Goal: Task Accomplishment & Management: Manage account settings

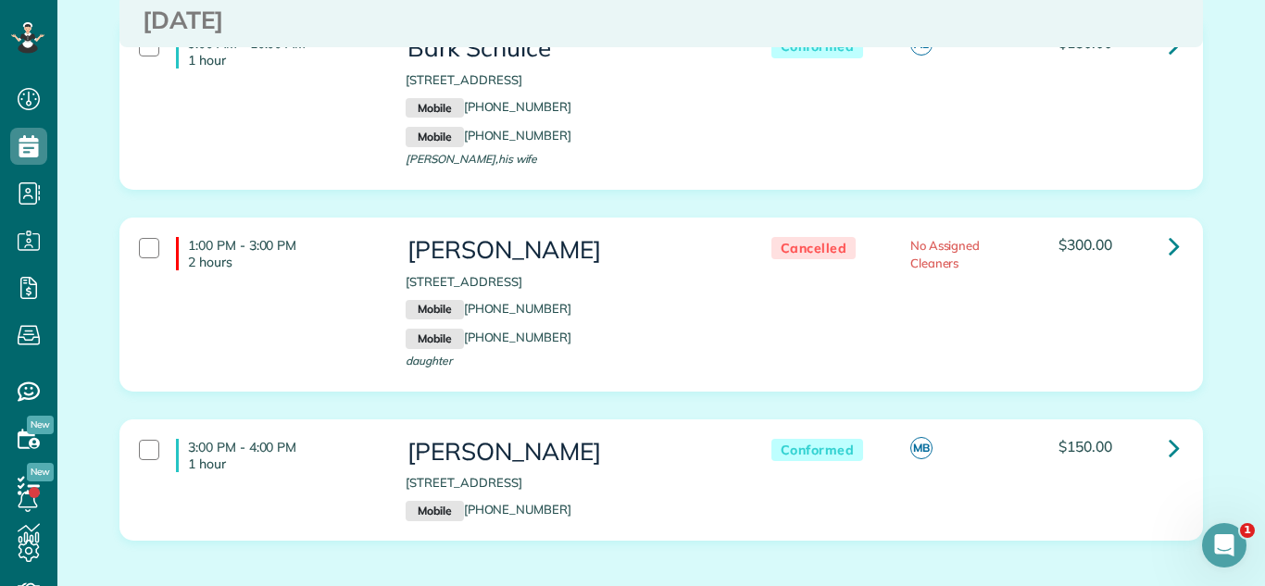
scroll to position [1090, 0]
click at [632, 412] on div "1:00 PM - 3:00 PM 2 hours [PERSON_NAME] [STREET_ADDRESS] Mobile [PHONE_NUMBER] …" at bounding box center [661, 318] width 1111 height 202
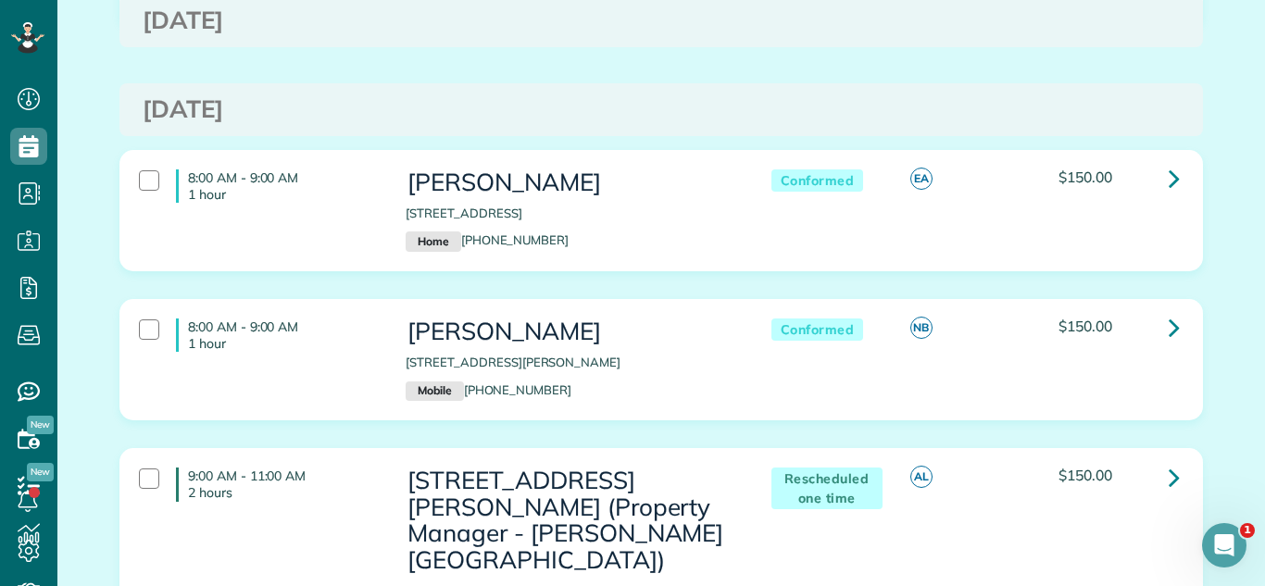
drag, startPoint x: 543, startPoint y: 431, endPoint x: 704, endPoint y: 508, distance: 178.1
click at [681, 426] on div "8:00 AM - 9:00 AM 1 hour [PERSON_NAME] [STREET_ADDRESS][PERSON_NAME] Mobile [PH…" at bounding box center [661, 373] width 1111 height 149
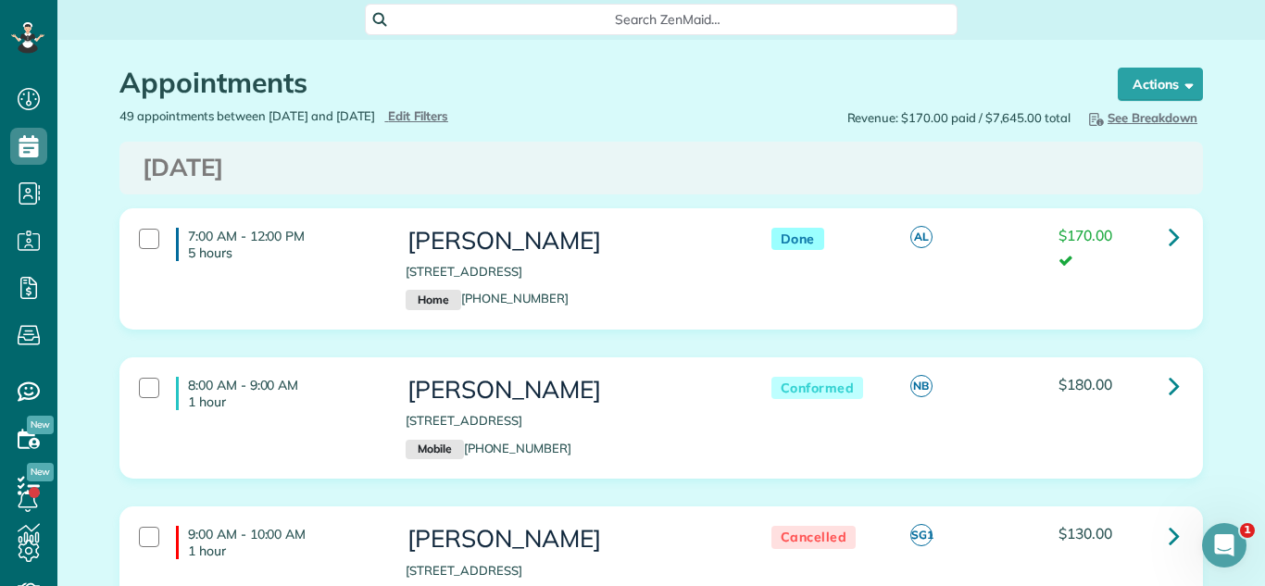
scroll to position [0, 0]
click at [448, 112] on span "Edit Filters" at bounding box center [418, 116] width 60 height 15
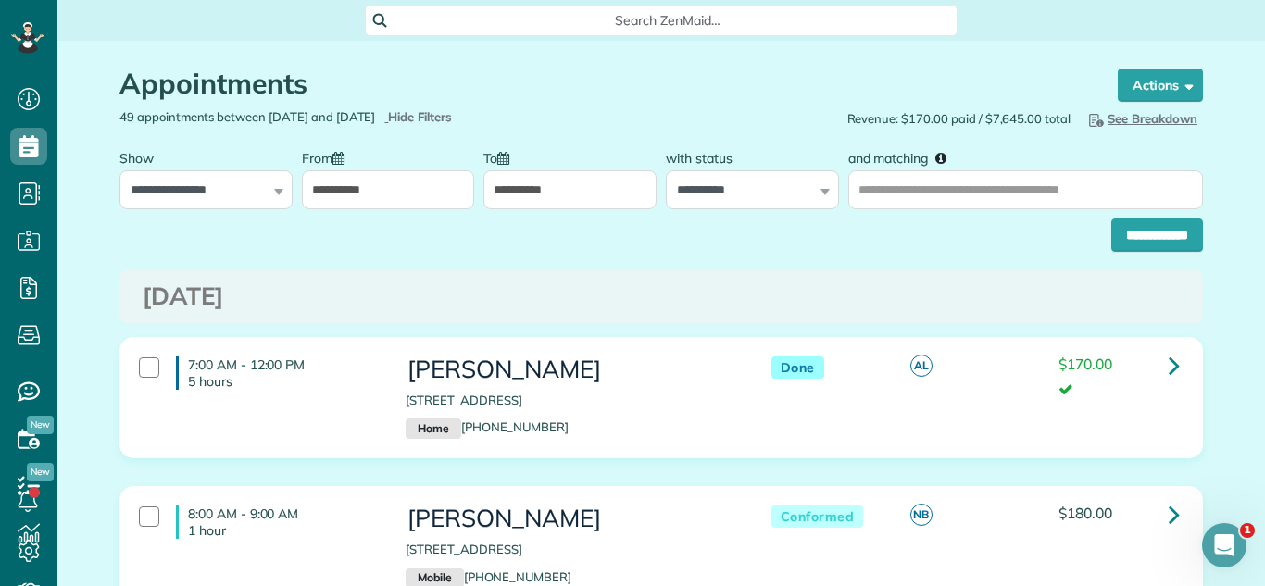
click at [402, 169] on div "**********" at bounding box center [388, 174] width 173 height 69
click at [401, 171] on input "**********" at bounding box center [388, 189] width 173 height 39
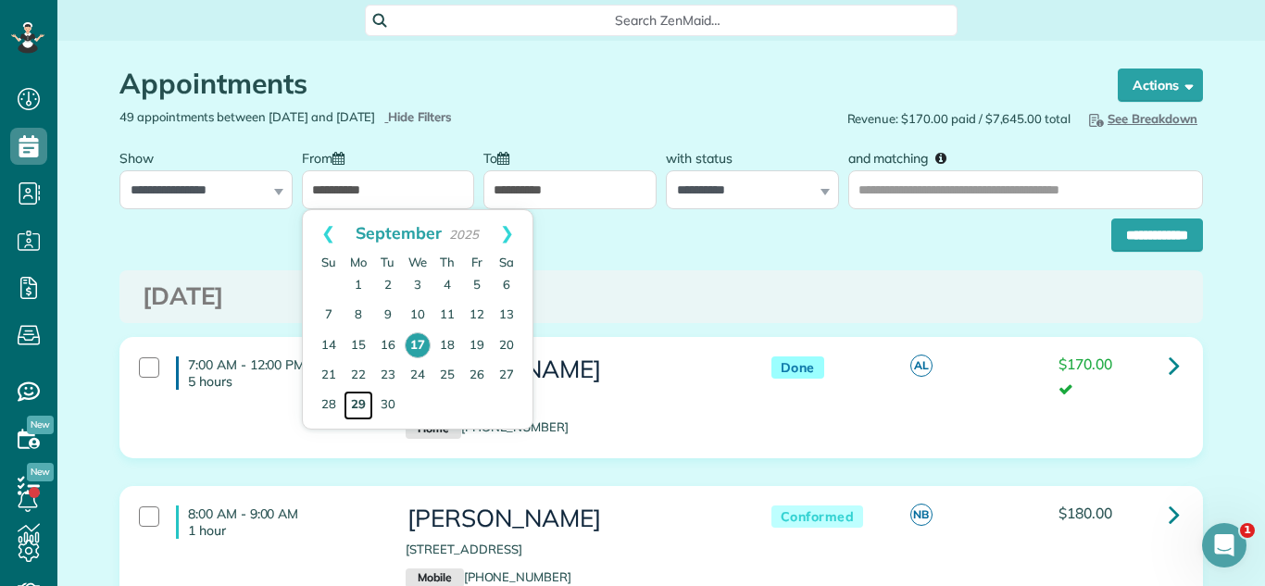
click at [347, 406] on link "29" at bounding box center [358, 406] width 30 height 30
type input "**********"
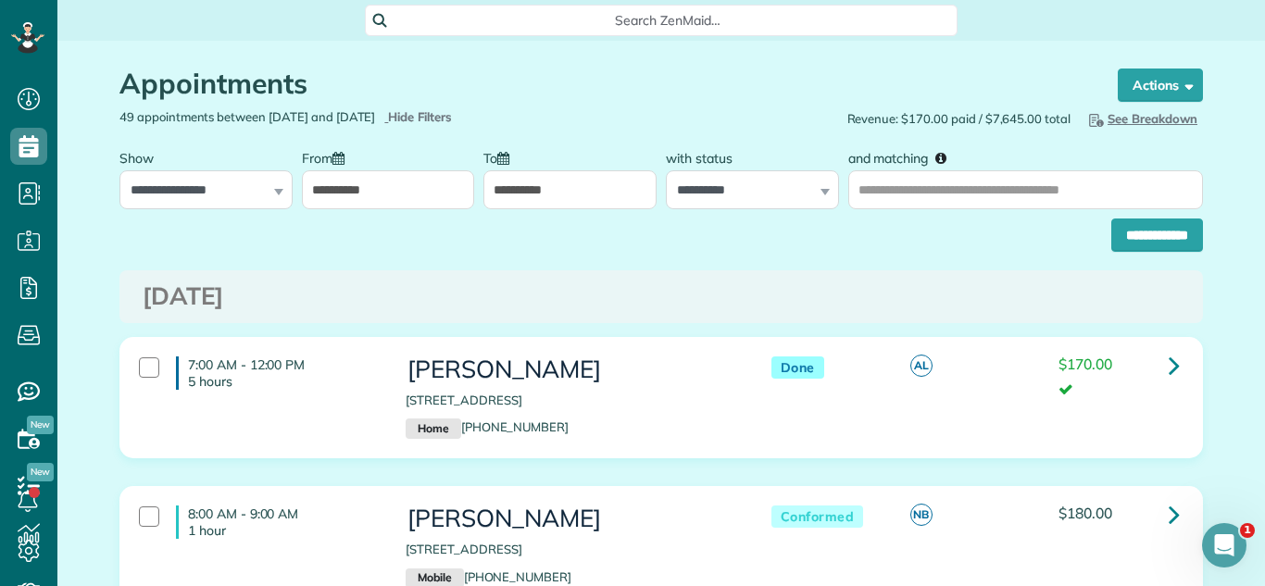
click at [408, 188] on input "**********" at bounding box center [388, 189] width 173 height 39
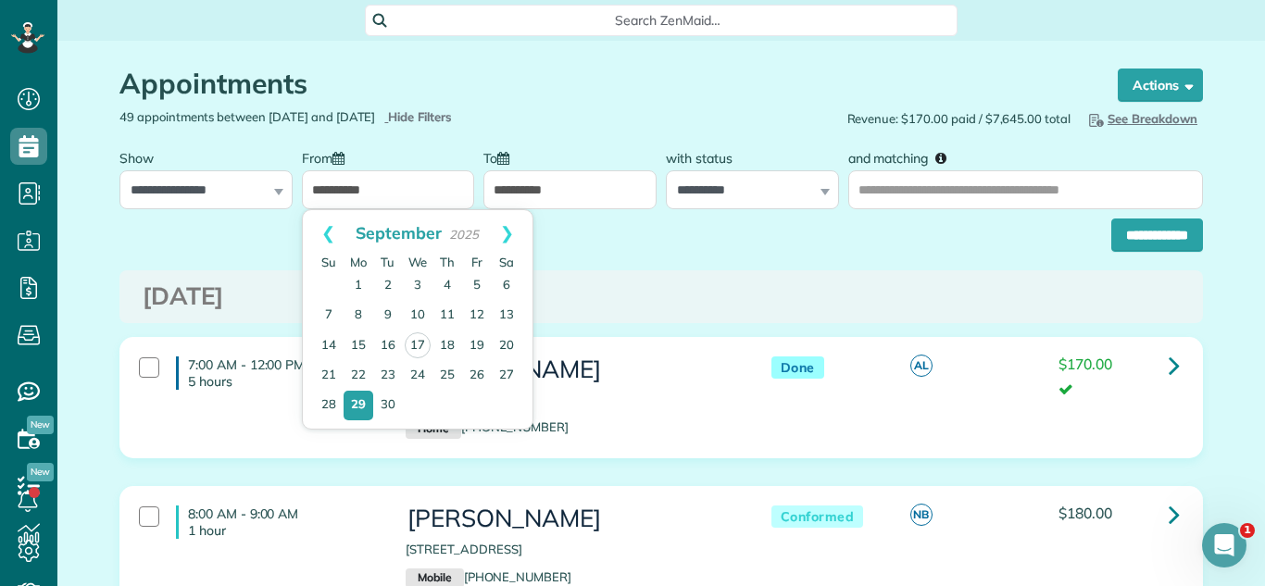
click at [868, 234] on div "**********" at bounding box center [660, 230] width 1083 height 43
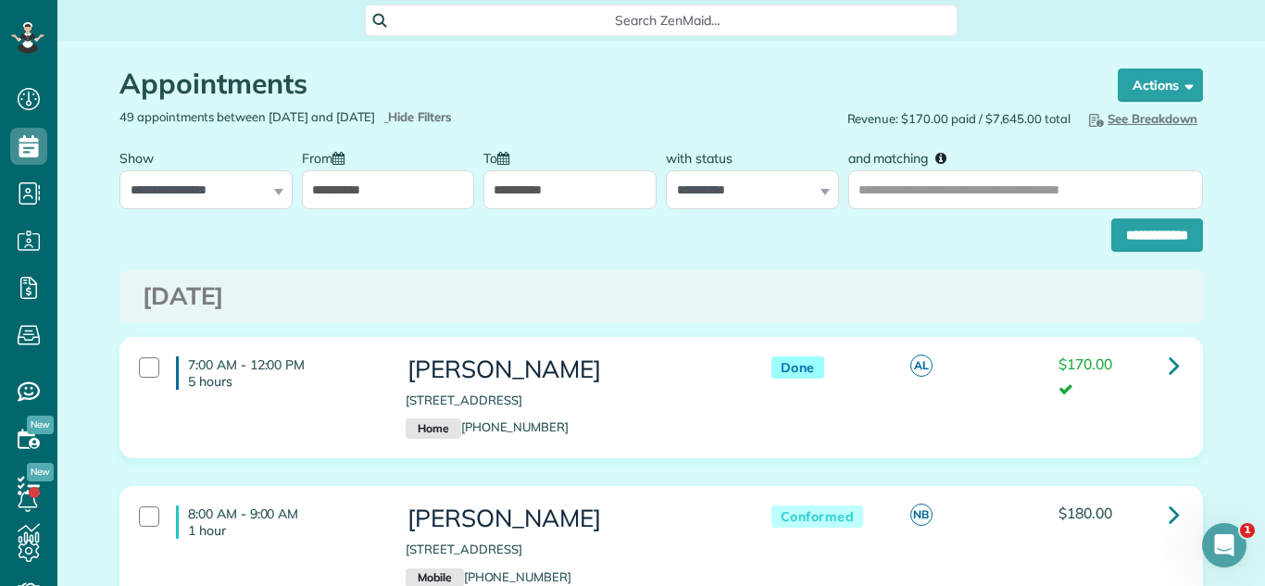
click at [541, 174] on input "**********" at bounding box center [569, 189] width 173 height 39
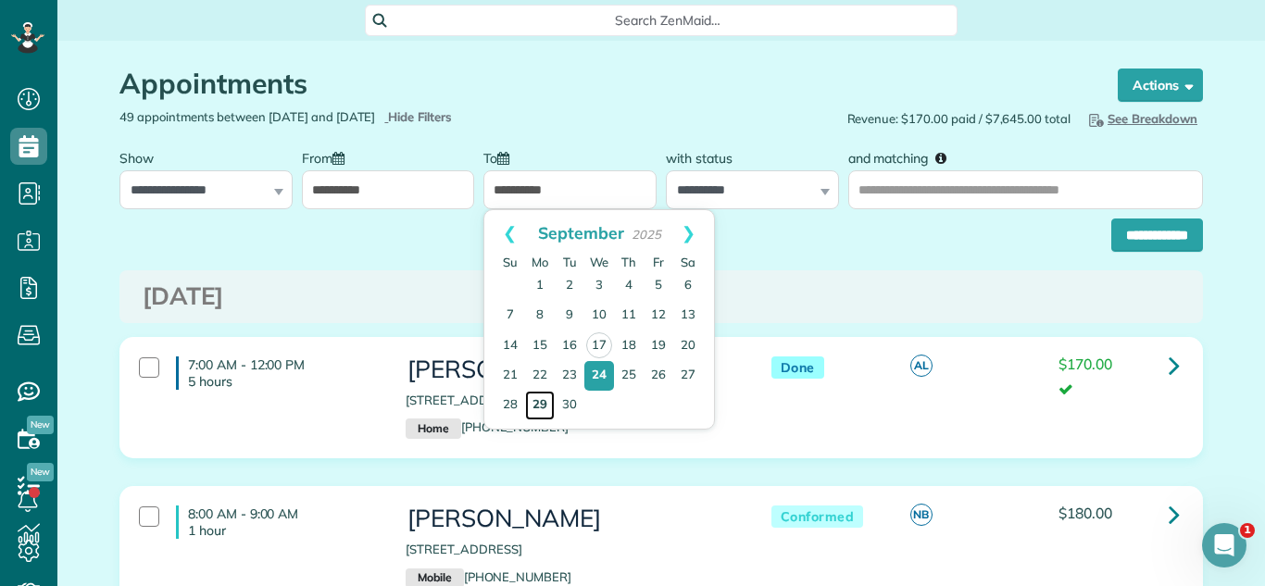
click at [541, 400] on link "29" at bounding box center [540, 406] width 30 height 30
type input "**********"
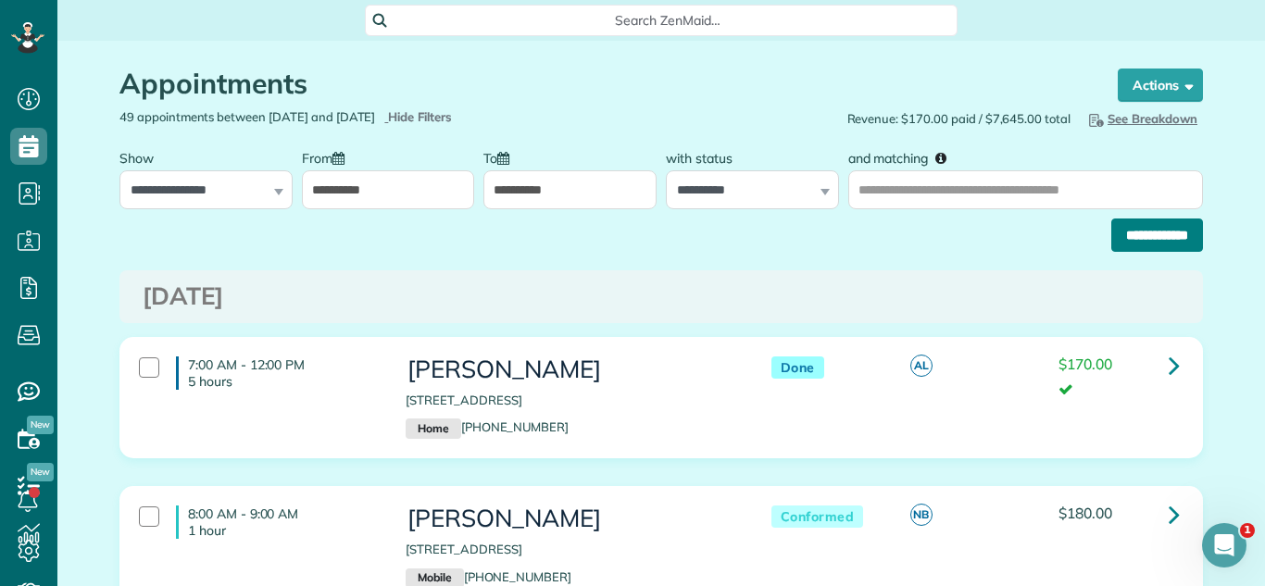
click at [1154, 231] on input "**********" at bounding box center [1157, 234] width 92 height 33
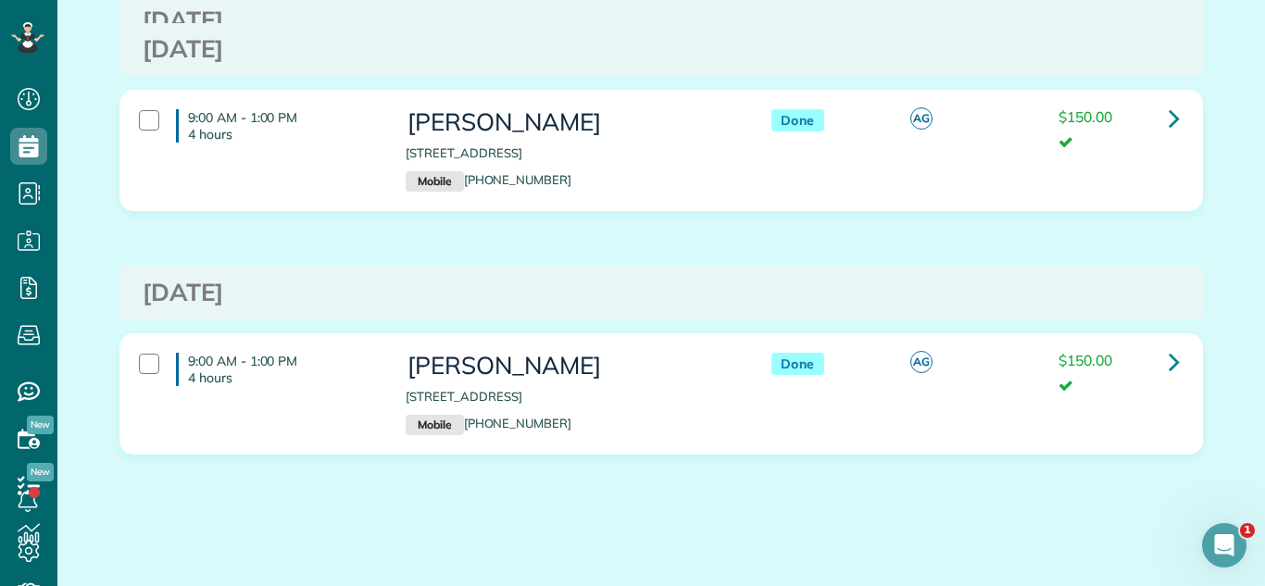
scroll to position [4507, 0]
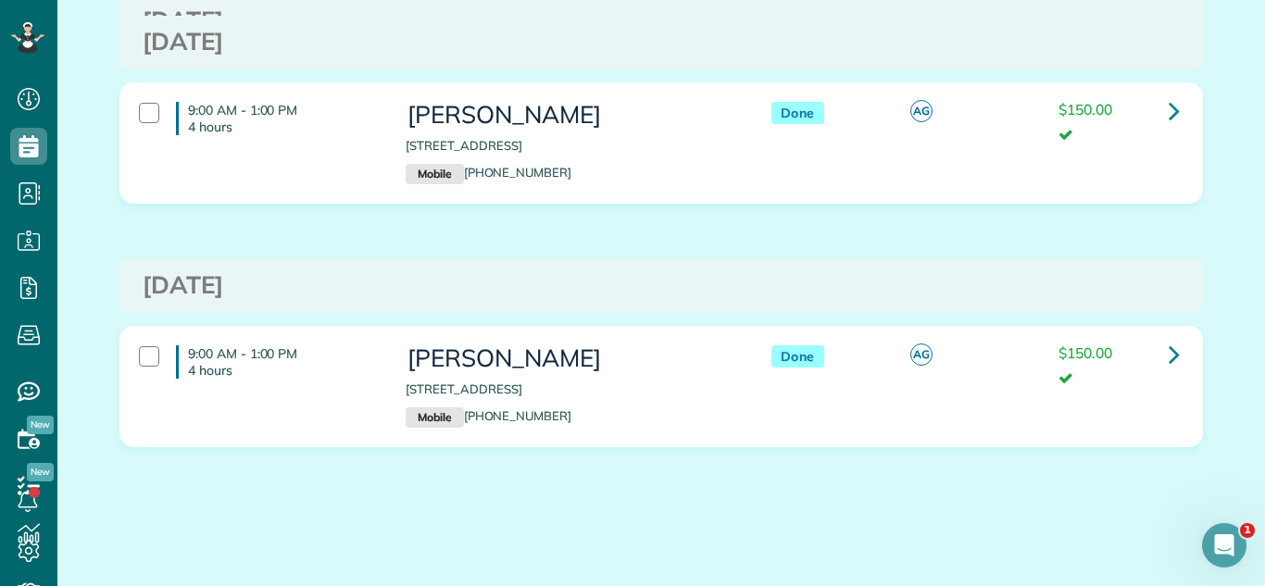
click at [1011, 283] on h3 "Monday Sep 08, 2025" at bounding box center [661, 285] width 1037 height 27
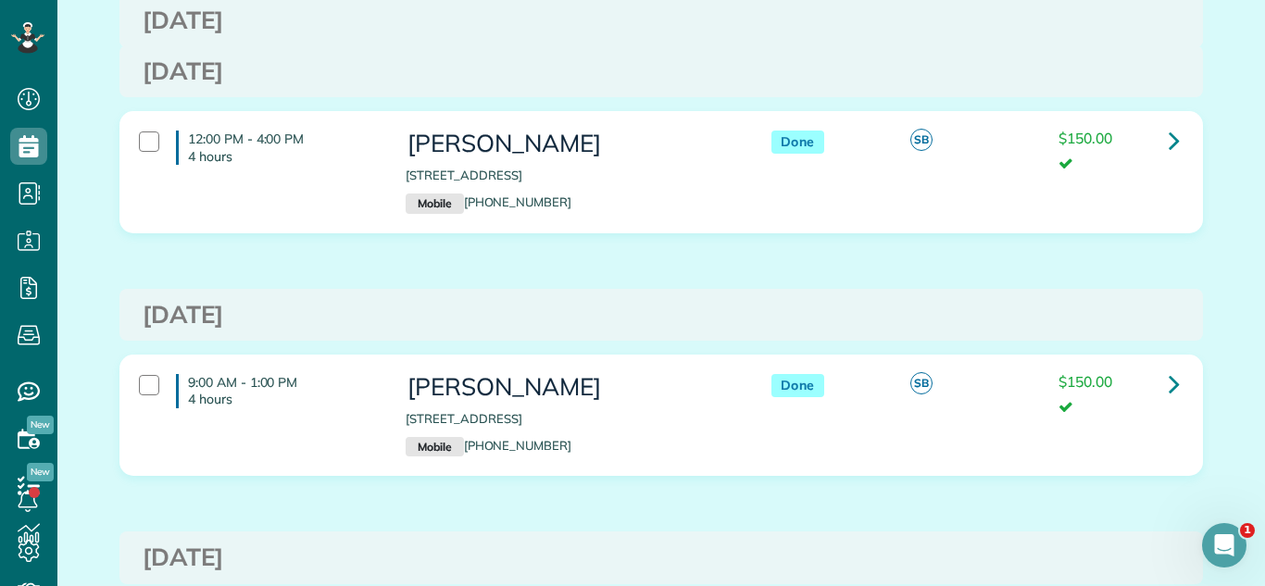
scroll to position [640, 0]
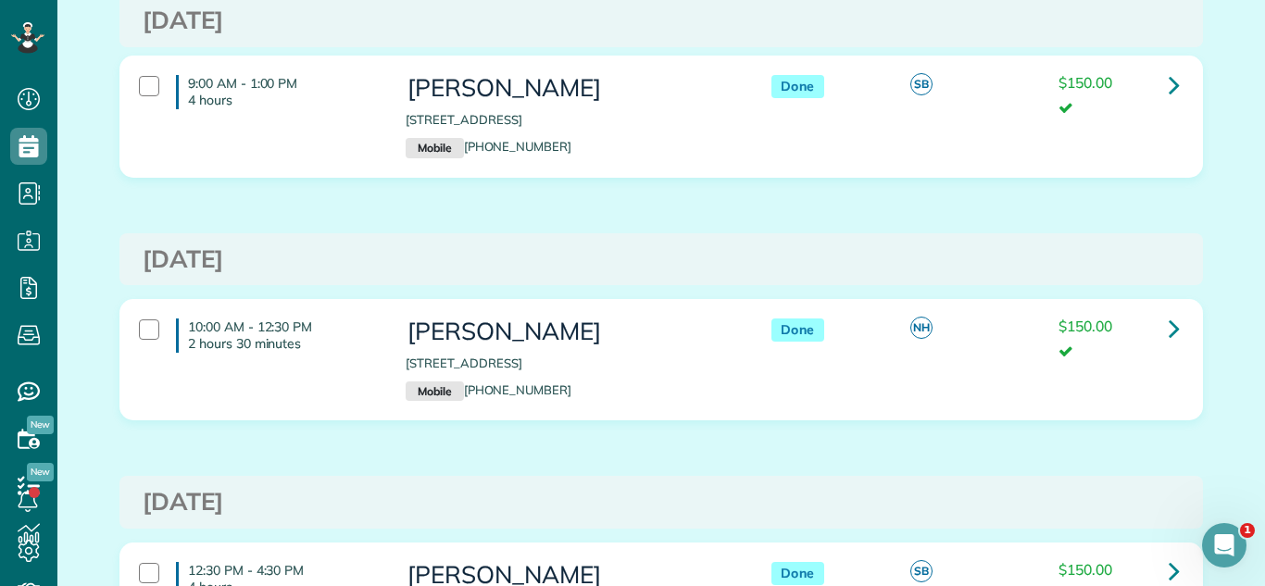
drag, startPoint x: 400, startPoint y: 361, endPoint x: 687, endPoint y: 370, distance: 287.2
click at [687, 370] on div "Madhu Gaba 3627 North Lakewood Avenue Chicago IL 60613 Mobile (773) 354-0210" at bounding box center [570, 359] width 356 height 101
copy p "[STREET_ADDRESS]"
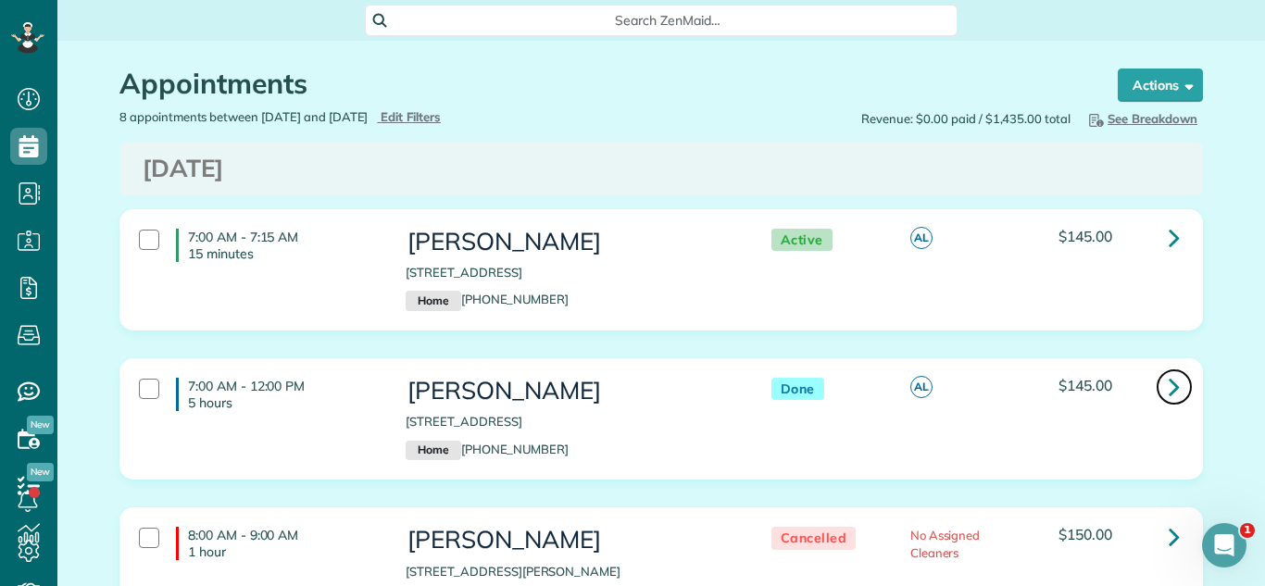
click at [1161, 381] on link at bounding box center [1173, 386] width 37 height 37
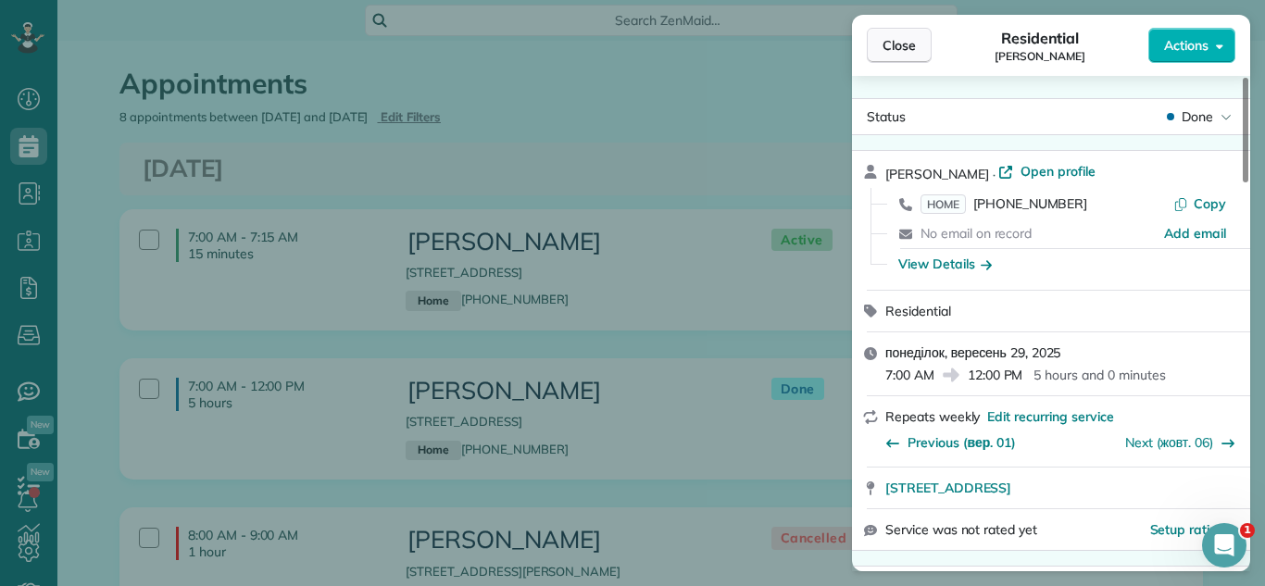
click at [909, 48] on span "Close" at bounding box center [898, 45] width 33 height 19
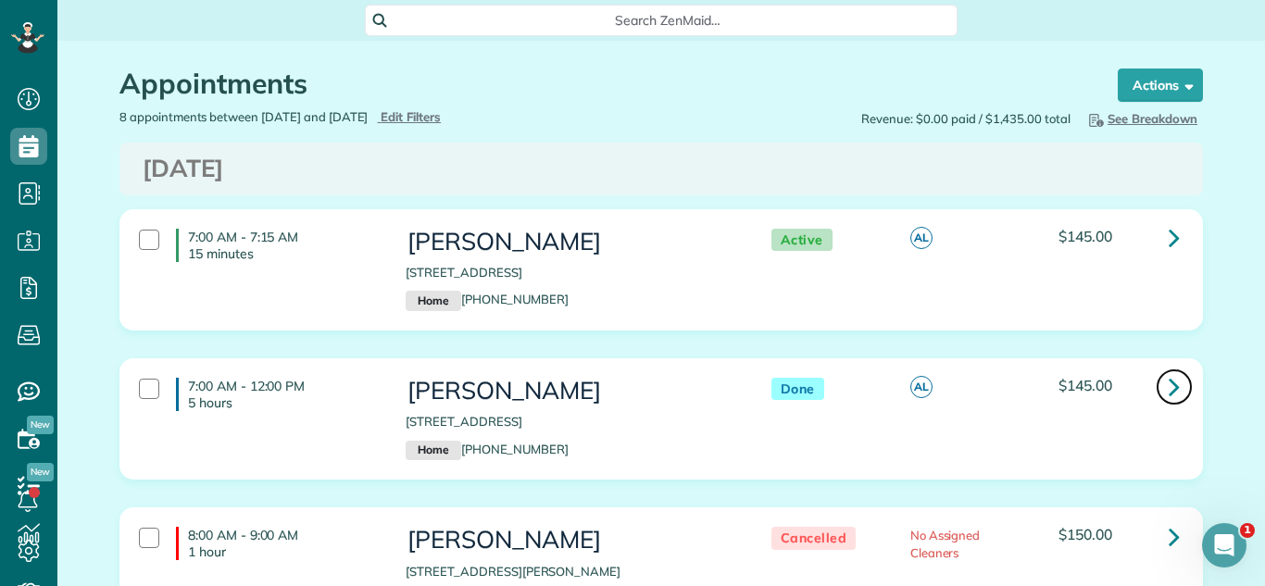
click at [1175, 383] on icon at bounding box center [1173, 386] width 11 height 32
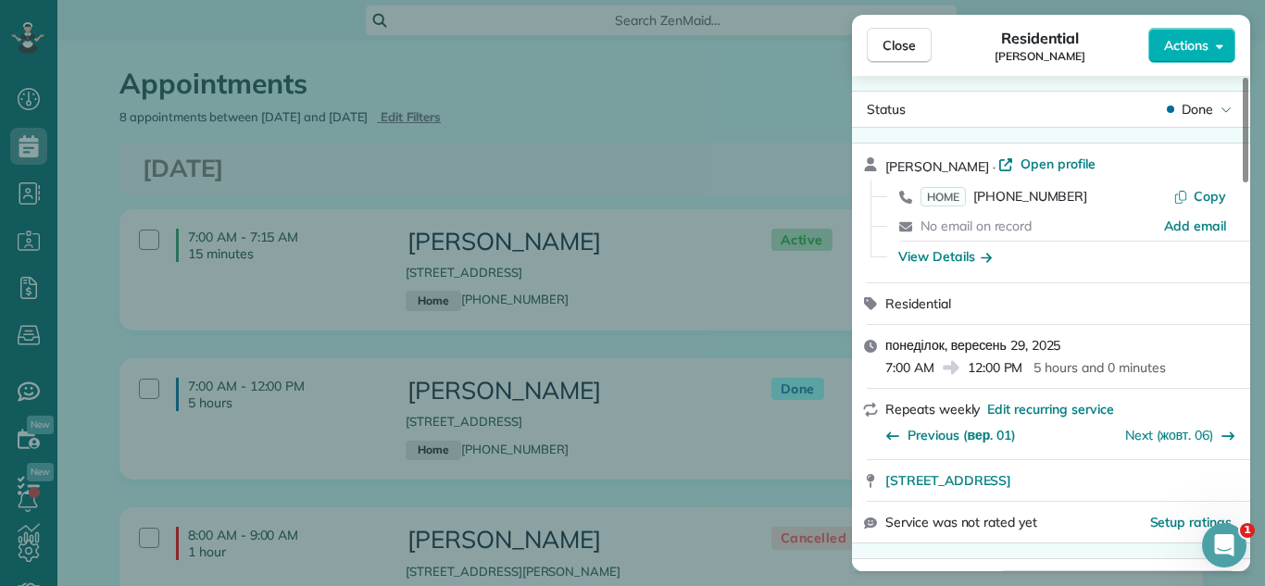
scroll to position [9, 0]
click at [1167, 54] on span "Actions" at bounding box center [1186, 45] width 44 height 19
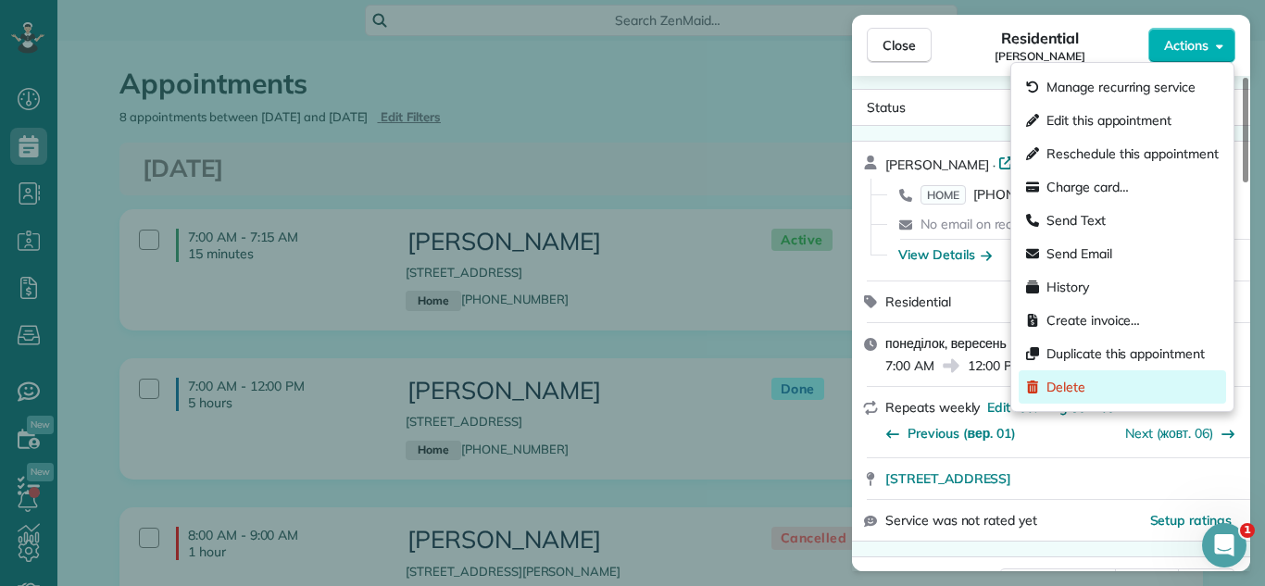
click at [1130, 376] on div "Delete" at bounding box center [1121, 386] width 207 height 33
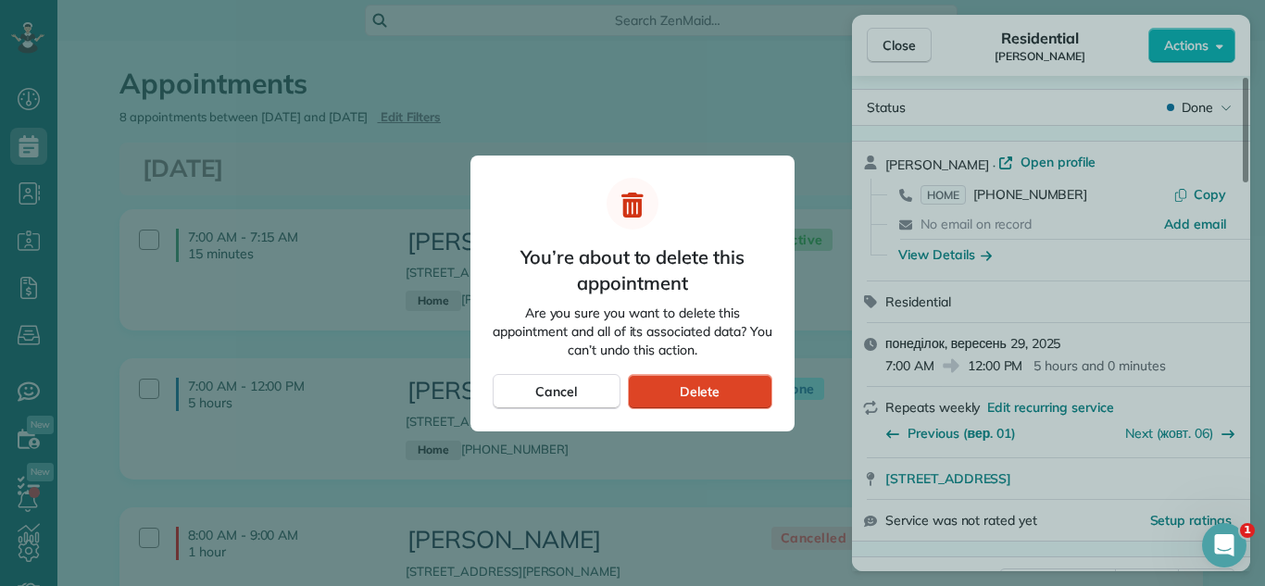
click at [680, 383] on span "Delete" at bounding box center [700, 391] width 40 height 19
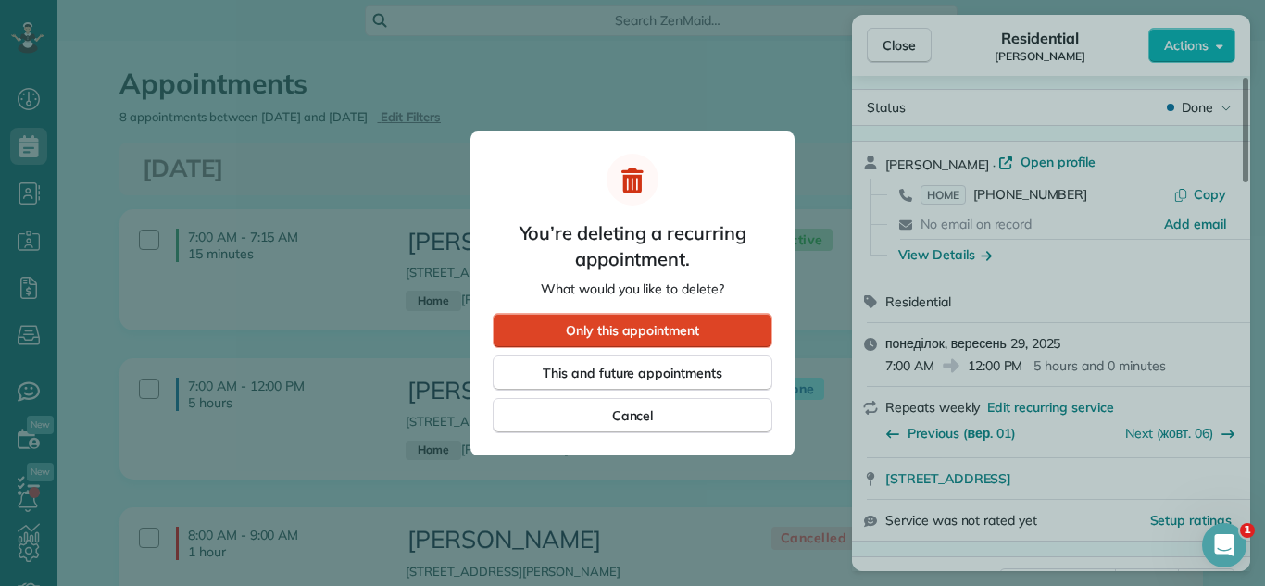
click at [718, 331] on div "Only this appointment" at bounding box center [633, 330] width 280 height 35
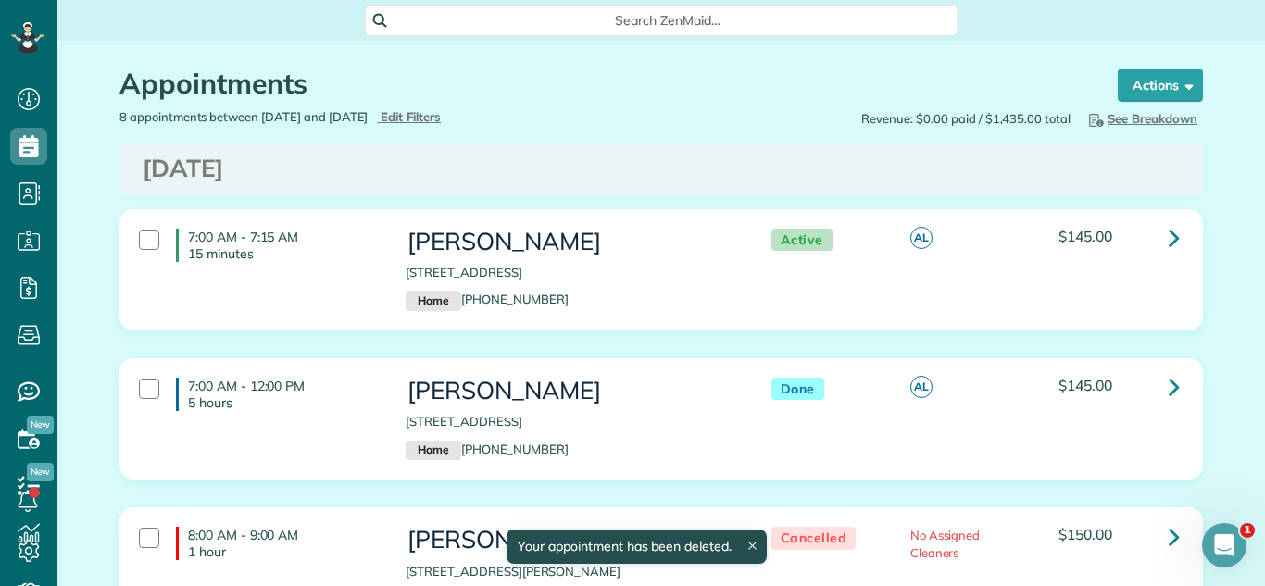
click at [816, 329] on div "7:00 AM - 7:15 AM 15 minutes Carol Bunch 1000 North Lake Shore Drive Chicago IL…" at bounding box center [660, 269] width 1081 height 119
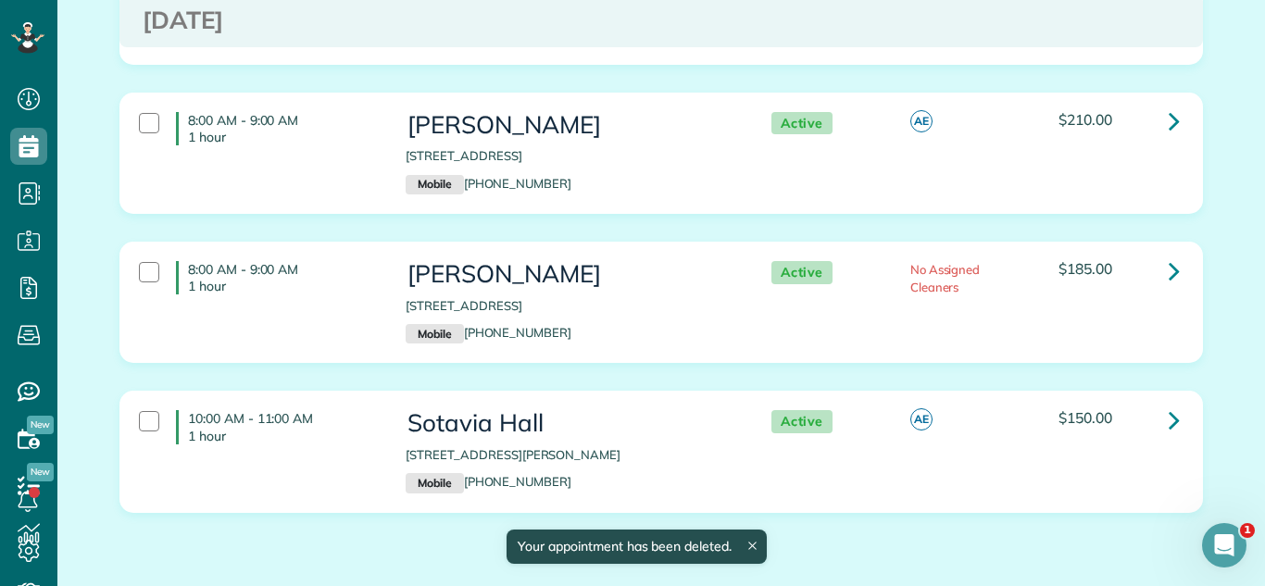
scroll to position [946, 0]
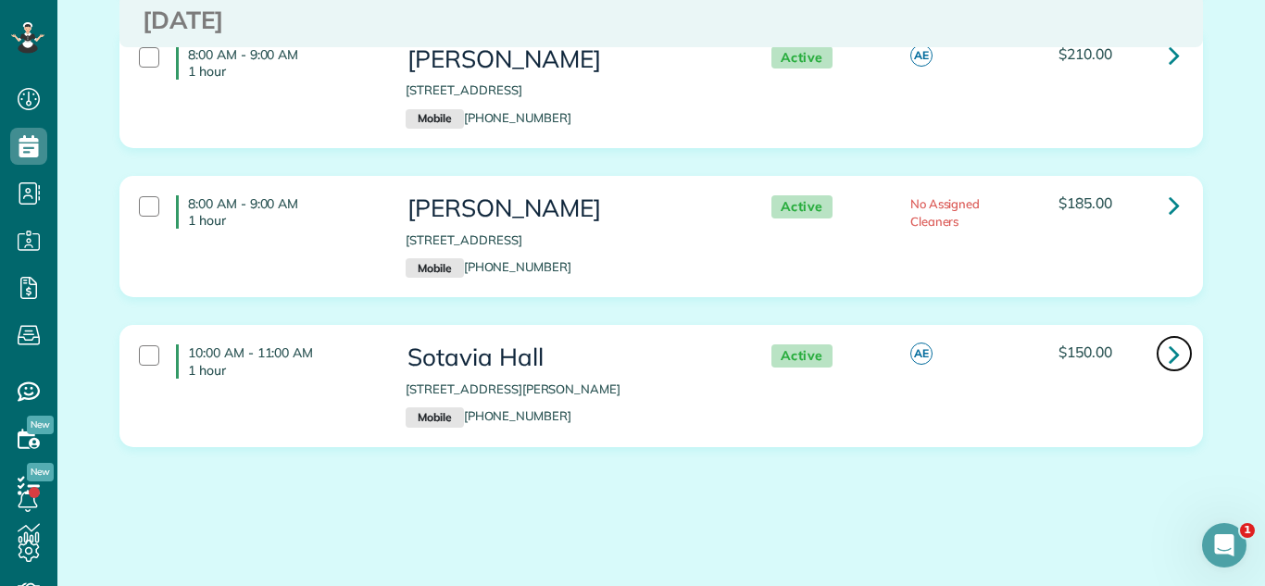
click at [1165, 344] on link at bounding box center [1173, 353] width 37 height 37
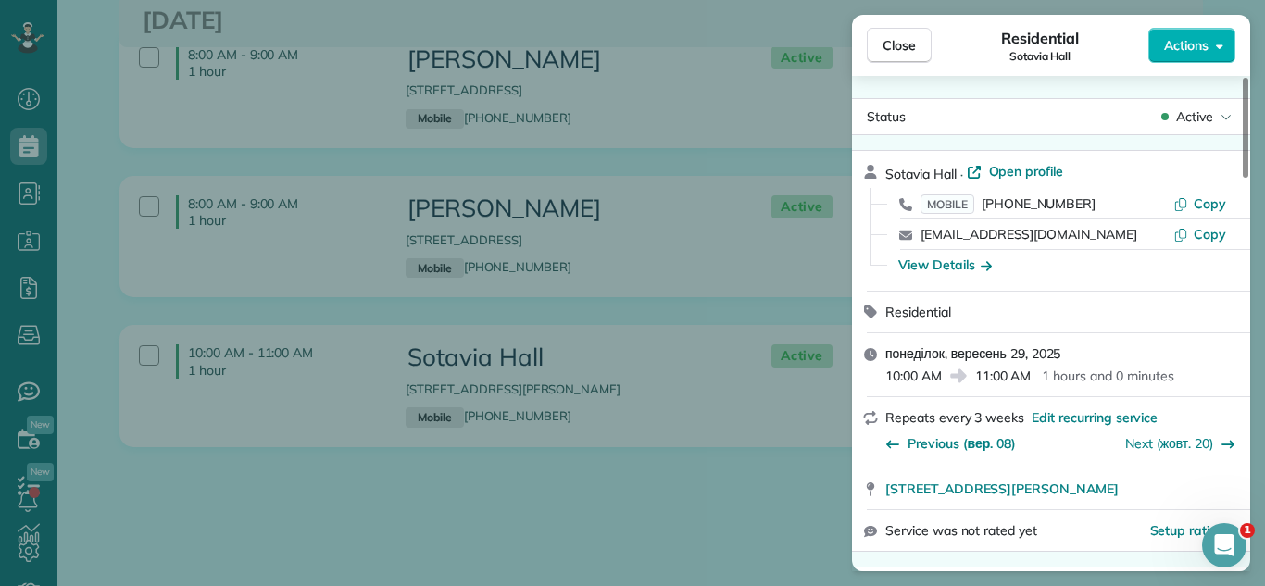
click at [1160, 100] on div "Status Active" at bounding box center [1051, 116] width 398 height 37
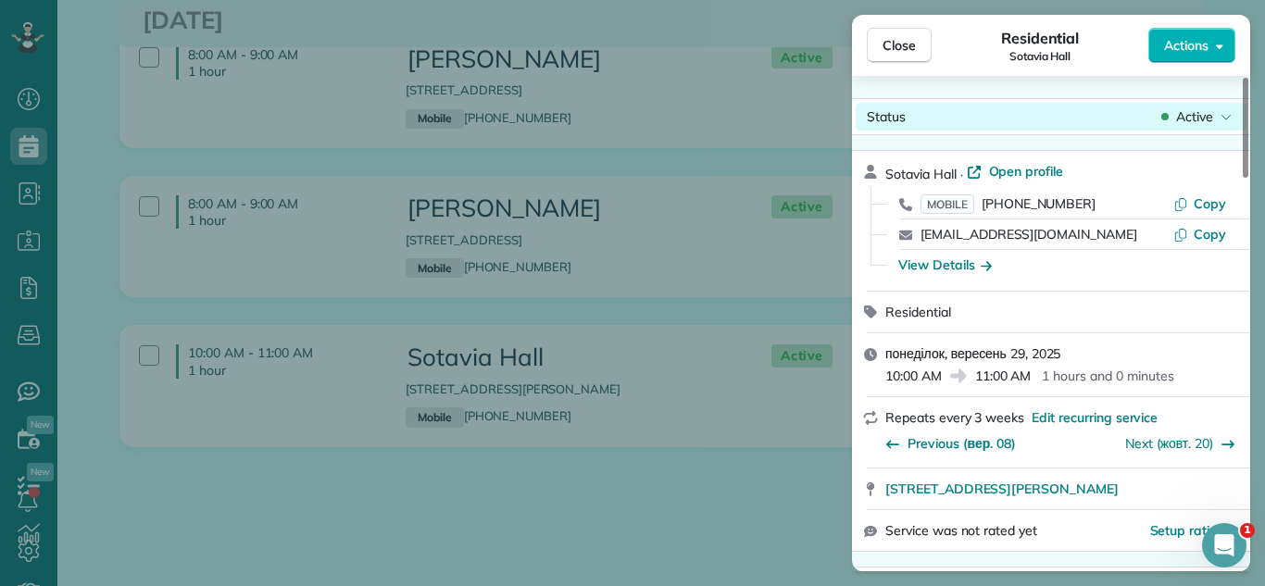
click at [1177, 122] on span "Active" at bounding box center [1194, 116] width 37 height 19
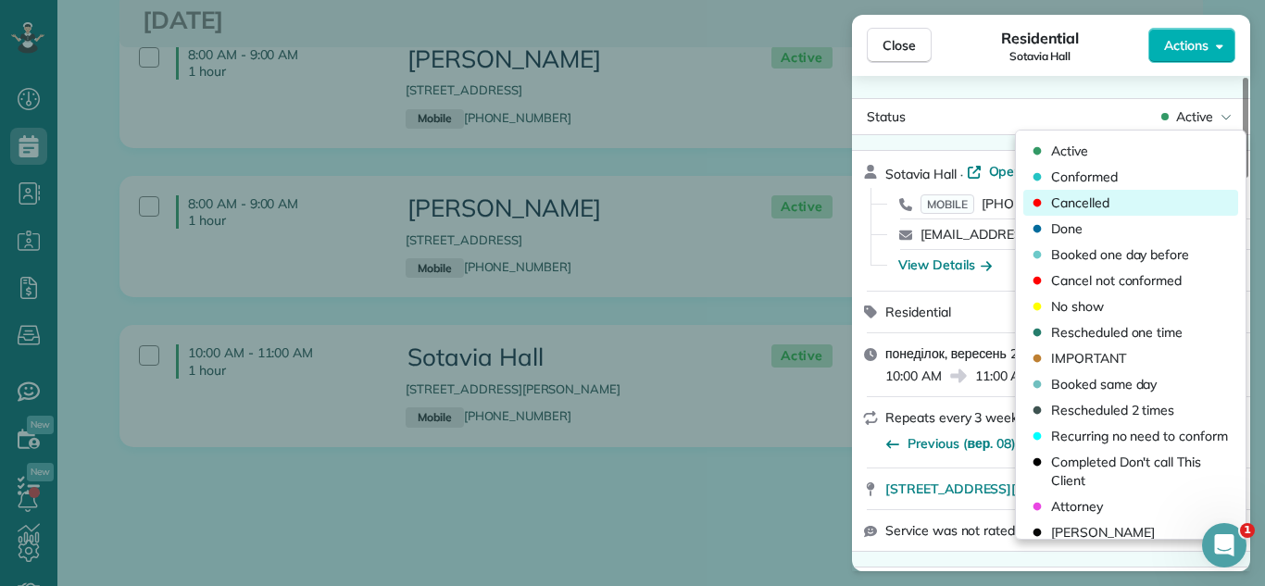
click at [1149, 194] on div "Cancelled" at bounding box center [1130, 203] width 215 height 26
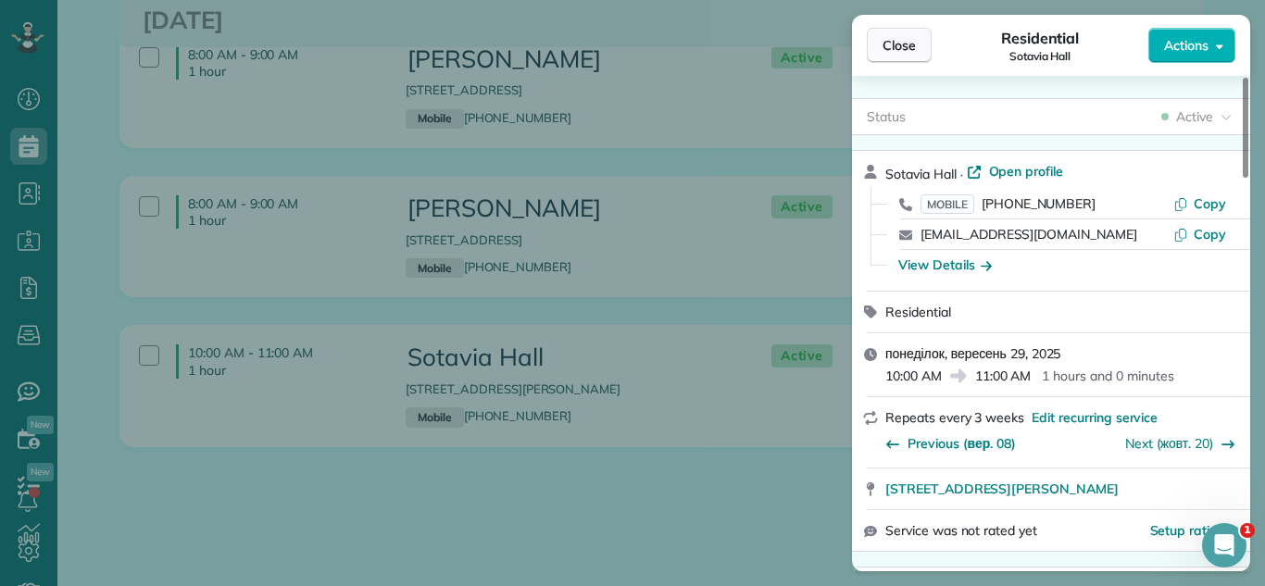
click at [894, 33] on button "Close" at bounding box center [899, 45] width 65 height 35
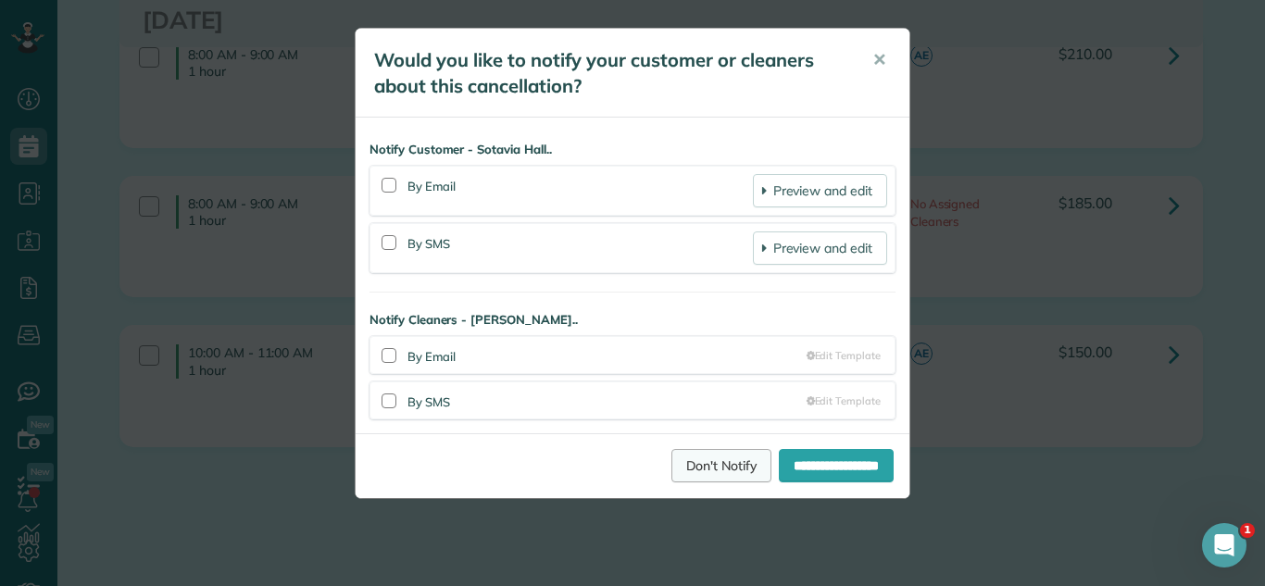
click at [710, 470] on link "Don't Notify" at bounding box center [721, 465] width 100 height 33
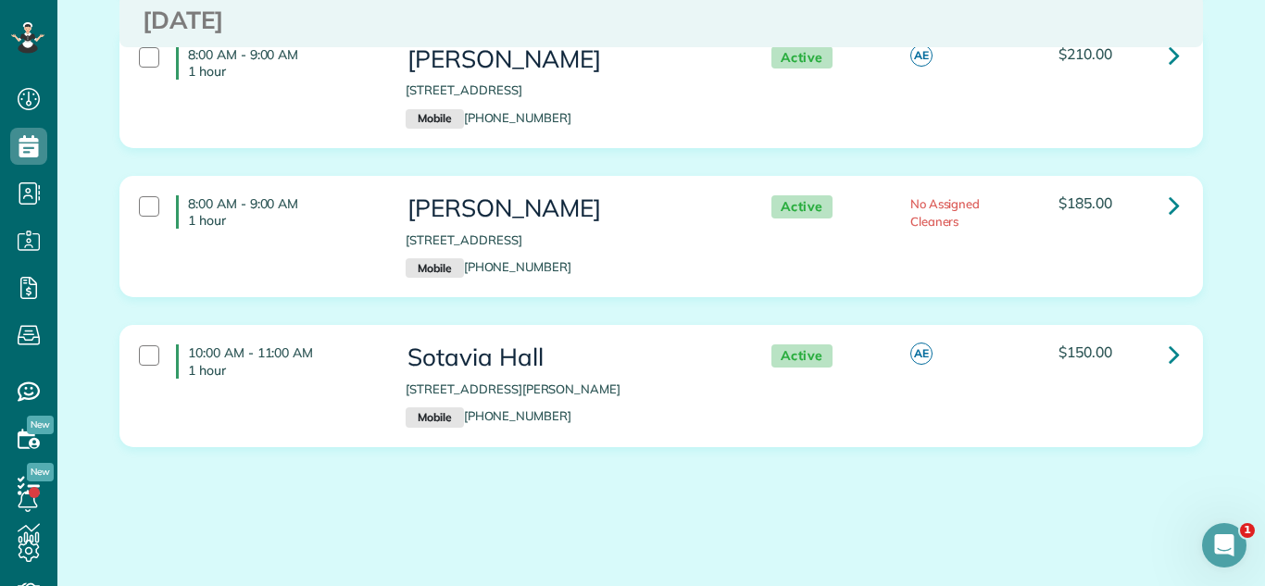
click at [805, 171] on div "8:00 AM - 9:00 AM 1 hour David DePino 2450 North Lakeview Avenue apt 3 Chicago …" at bounding box center [661, 101] width 1111 height 149
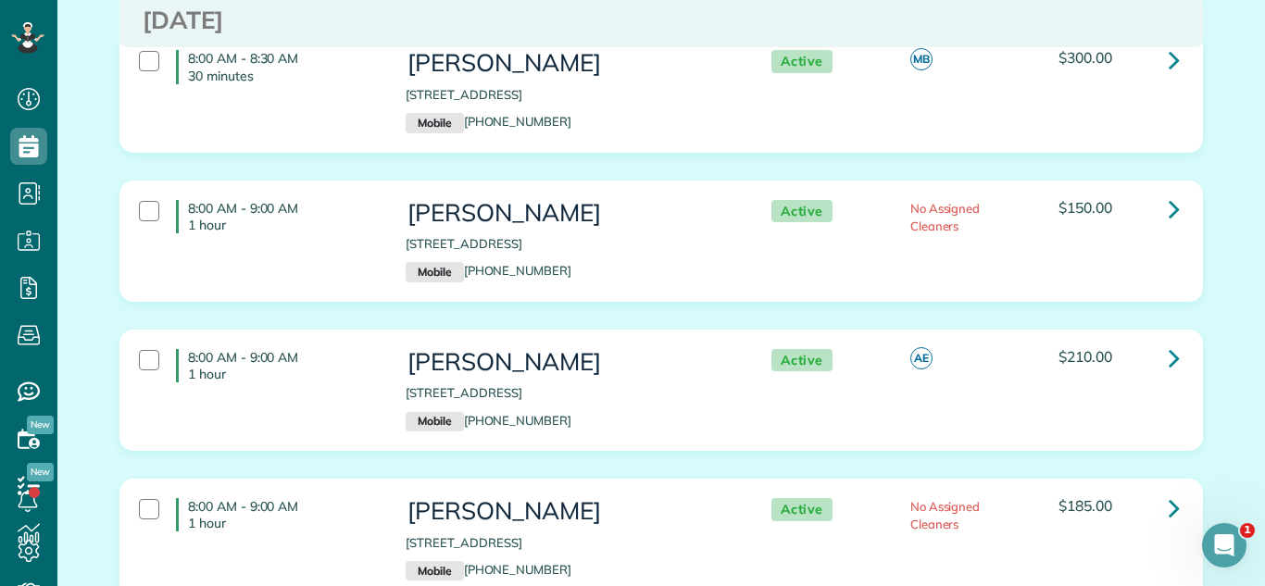
drag, startPoint x: 399, startPoint y: 410, endPoint x: 753, endPoint y: 421, distance: 353.8
click at [753, 421] on div "8:00 AM - 9:00 AM 1 hour David DePino 2450 North Lakeview Avenue apt 3 Chicago …" at bounding box center [658, 390] width 1067 height 101
copy div "2450 North Lakeview Avenue apt 3 Chicago IL 60614 Mobile (224) 817-9777"
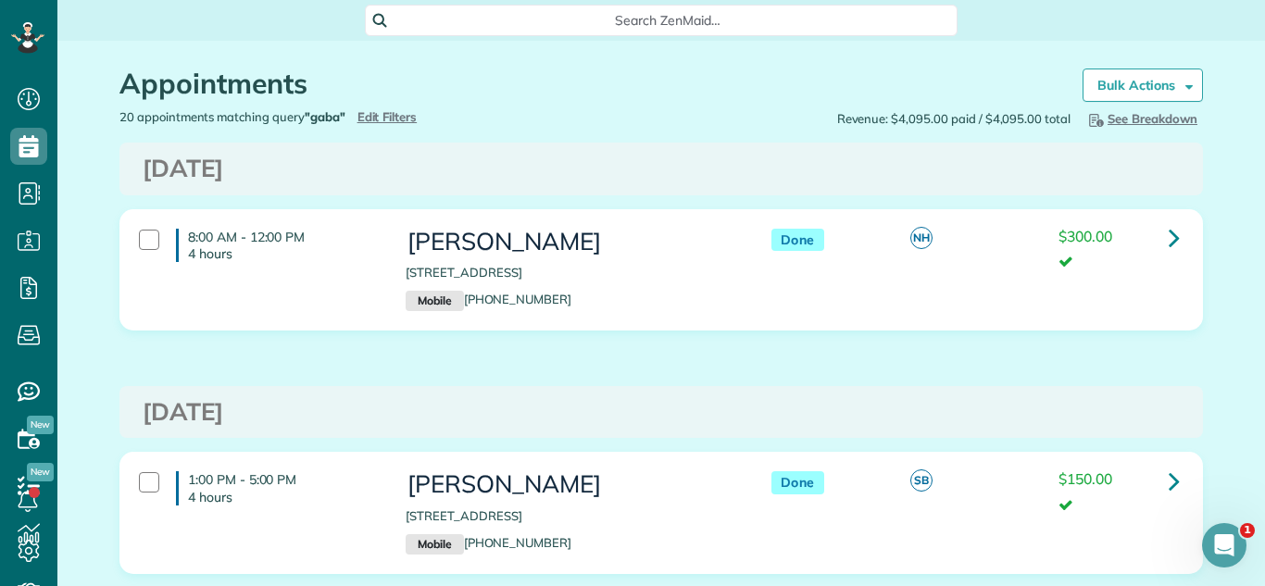
scroll to position [640, 0]
